Goal: Information Seeking & Learning: Check status

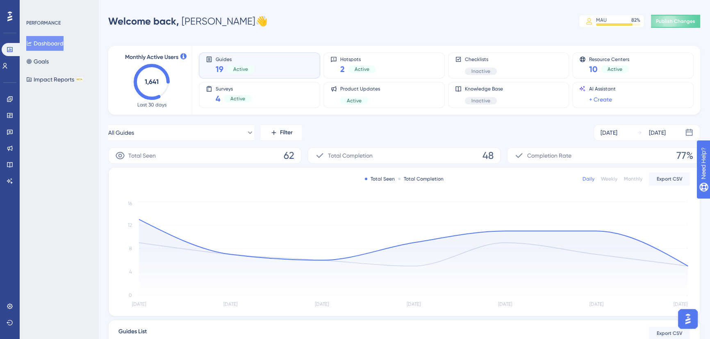
click at [6, 16] on div at bounding box center [9, 16] width 13 height 13
click at [19, 98] on div "Performance Users Engagement Widgets Feedback Product Updates Knowledge Base AI…" at bounding box center [10, 169] width 20 height 339
click at [13, 100] on link at bounding box center [10, 99] width 16 height 13
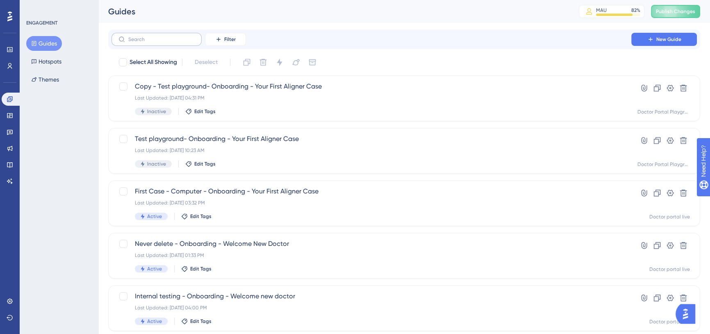
click at [154, 44] on label at bounding box center [156, 39] width 90 height 13
click at [154, 42] on input "text" at bounding box center [161, 39] width 66 height 6
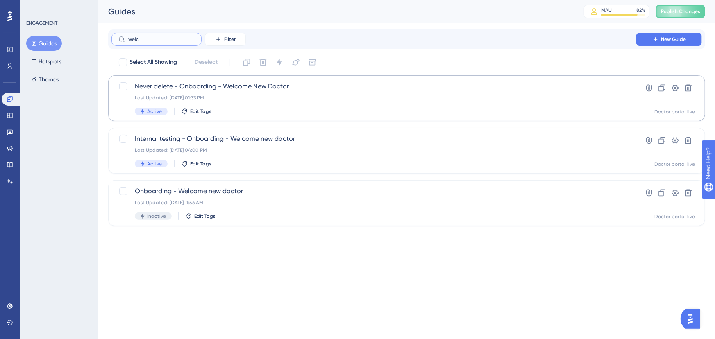
type input "welc"
click at [252, 90] on span "Never delete - Onboarding - Welcome New Doctor" at bounding box center [374, 87] width 478 height 10
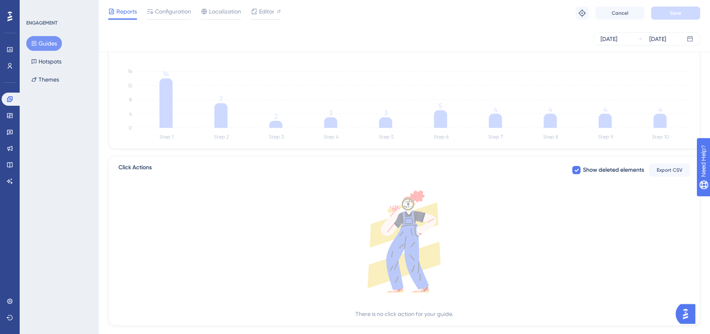
scroll to position [223, 0]
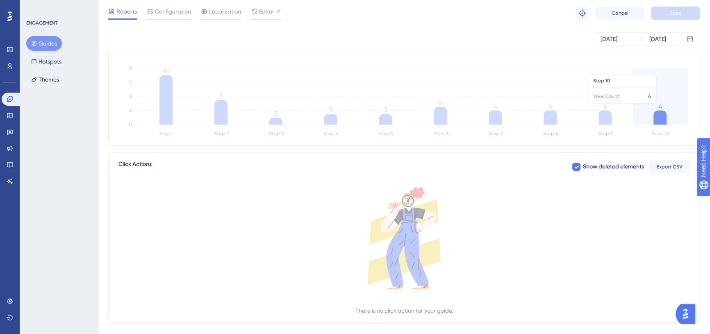
click at [655, 107] on icon "Step 1 Step 2 Step 3 Step 4 Step 5 Step 6 Step 7 Step 8 Step 9 Step 10 0 4 8 12…" at bounding box center [403, 100] width 571 height 78
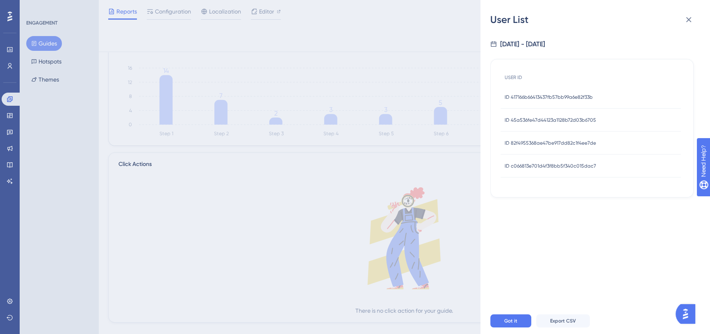
click at [542, 99] on span "ID 417166b66413437fb57bb99a6e82f33b" at bounding box center [548, 97] width 88 height 7
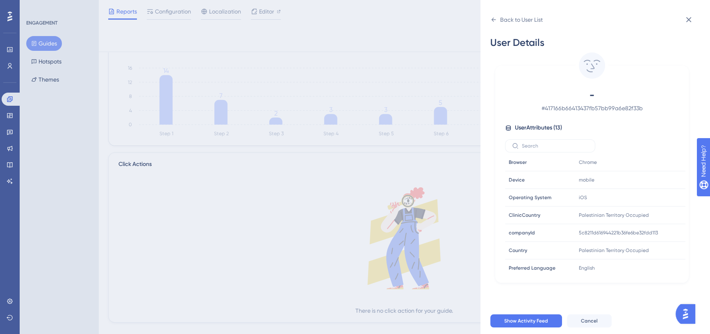
scroll to position [238, 0]
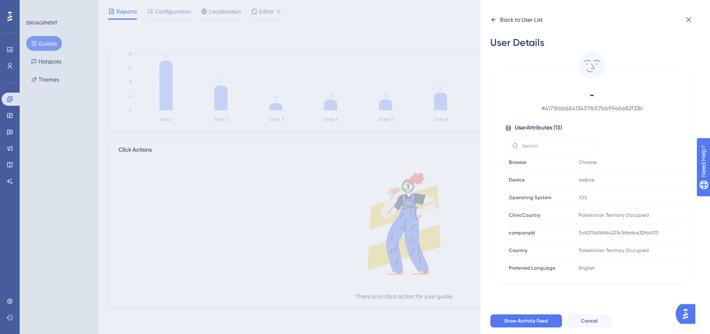
click at [504, 23] on div "Back to User List" at bounding box center [521, 20] width 43 height 10
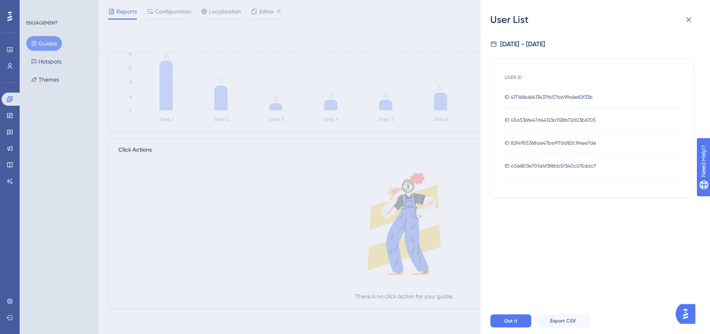
click at [554, 120] on span "ID 45a536fe47d44123a1128b72d03b6705" at bounding box center [549, 120] width 91 height 7
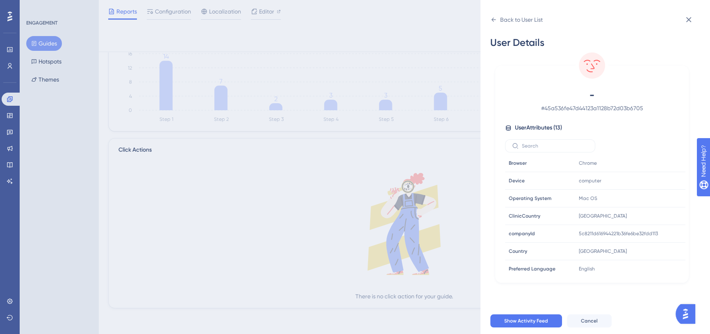
scroll to position [108, 0]
click at [495, 11] on div "Back to User List User Details - # 45a536fe47d44123a1128b72d03b6705 User Attrib…" at bounding box center [594, 167] width 229 height 334
click at [499, 18] on div "Back to User List" at bounding box center [516, 19] width 52 height 13
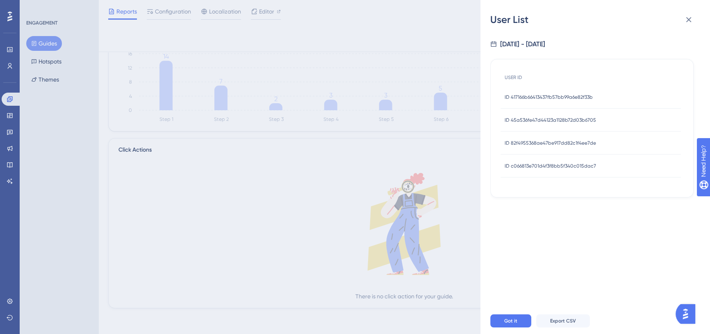
click at [582, 140] on span "ID 82f4955368ae47be917dd82c1f4ee7de" at bounding box center [549, 143] width 91 height 7
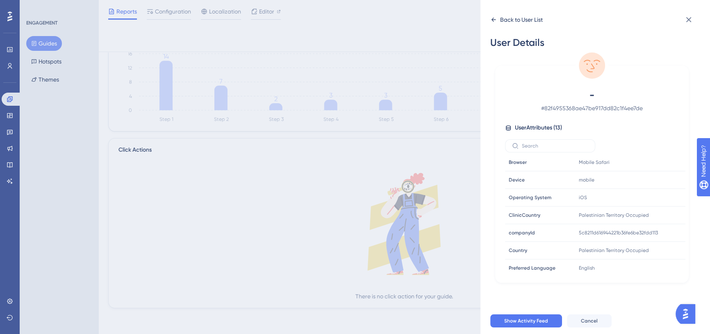
click at [503, 20] on div "Back to User List" at bounding box center [521, 20] width 43 height 10
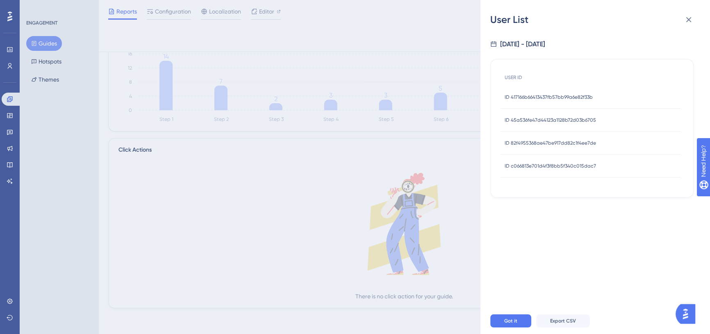
click at [576, 164] on span "ID c066813e701d4f3f8bb5f340c015dac7" at bounding box center [549, 166] width 91 height 7
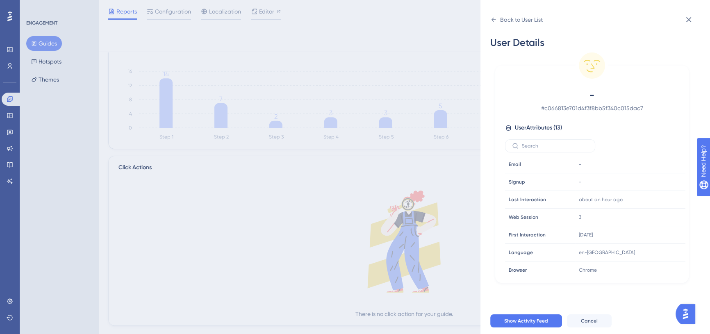
scroll to position [201, 0]
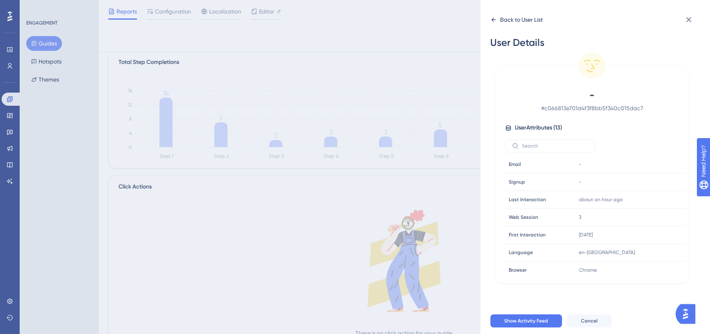
click at [499, 19] on div "Back to User List" at bounding box center [516, 19] width 52 height 13
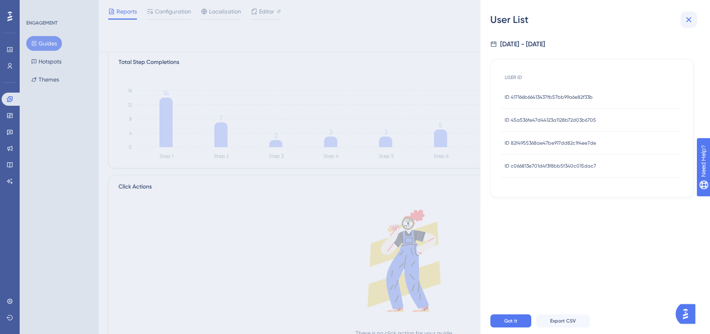
click at [689, 21] on icon at bounding box center [688, 20] width 10 height 10
